Goal: Register for event/course

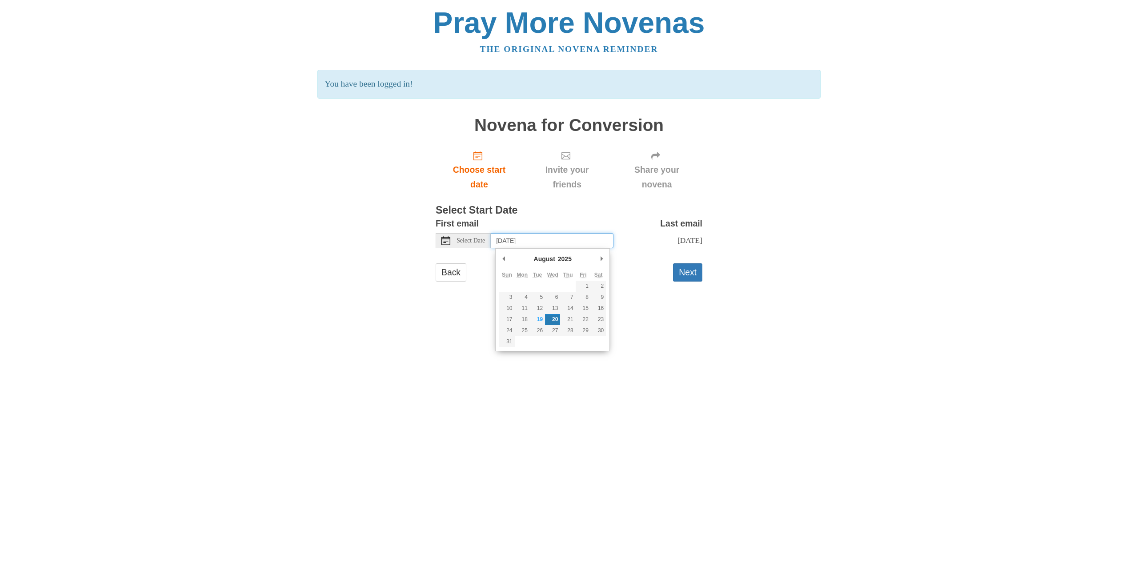
drag, startPoint x: 571, startPoint y: 240, endPoint x: 499, endPoint y: 240, distance: 72.0
click at [499, 240] on input "Wednesday, August 20th" at bounding box center [552, 240] width 123 height 15
type input "Monday, September 1st"
click at [688, 279] on button "Next" at bounding box center [687, 273] width 29 height 18
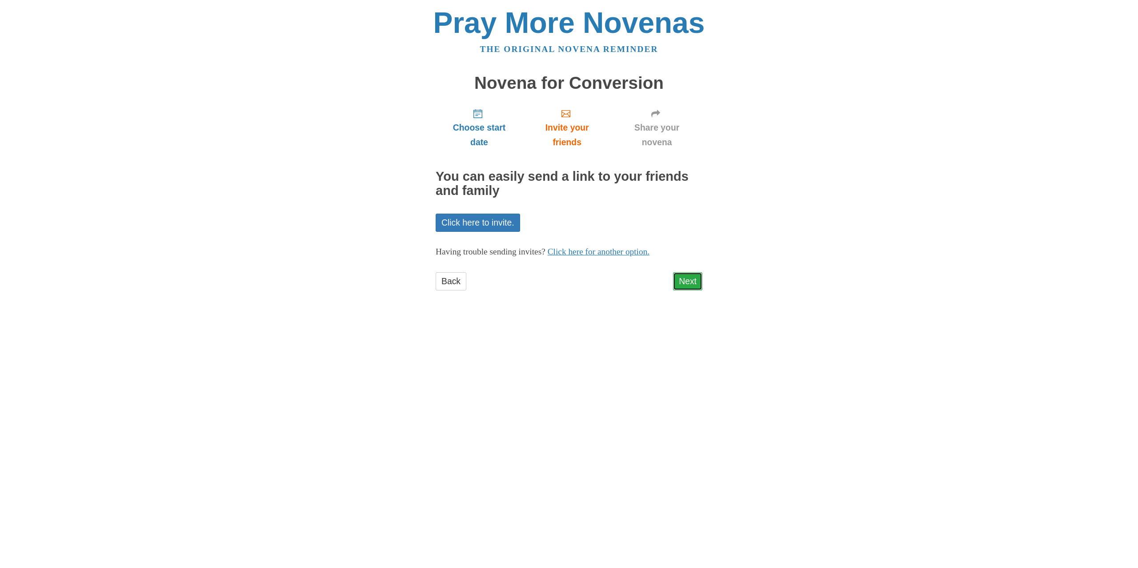
click at [686, 277] on link "Next" at bounding box center [687, 281] width 29 height 18
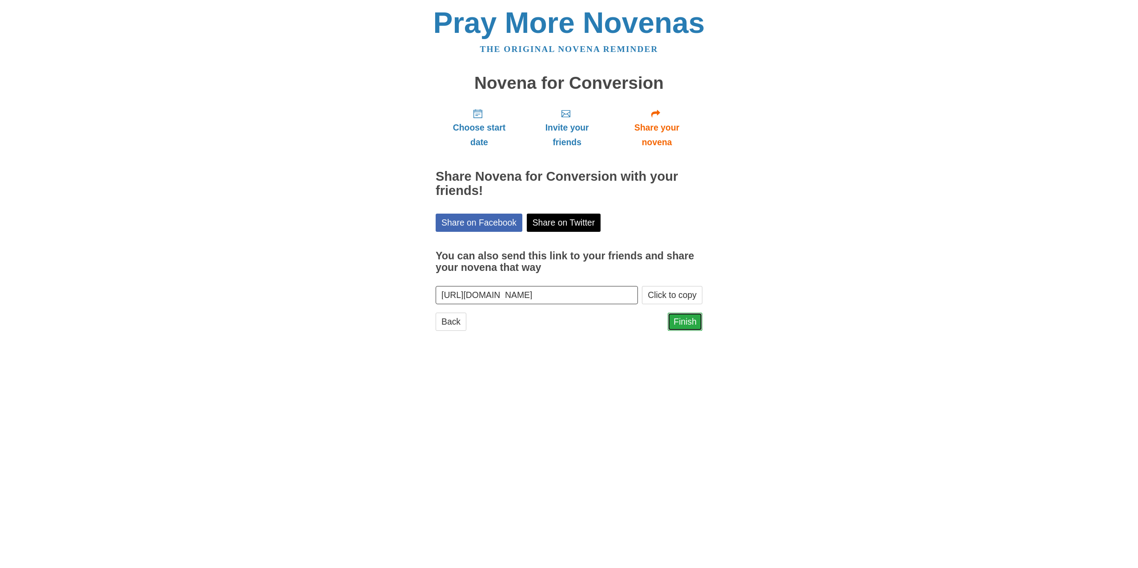
click at [684, 318] on link "Finish" at bounding box center [684, 322] width 35 height 18
